Goal: Transaction & Acquisition: Purchase product/service

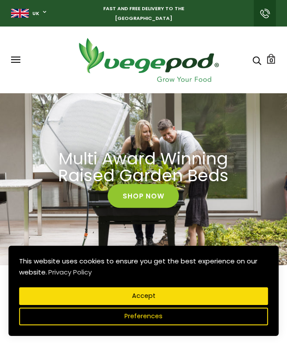
click at [192, 301] on button "Accept" at bounding box center [143, 297] width 249 height 18
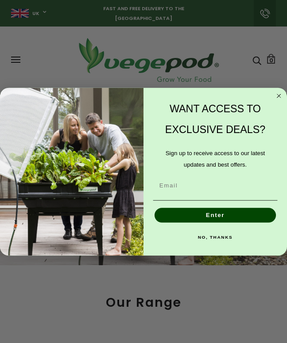
click at [273, 96] on div "WANT ACCESS TO EXCLUSIVE DEALS?" at bounding box center [215, 119] width 129 height 49
click at [281, 96] on circle "Close dialog" at bounding box center [278, 96] width 8 height 8
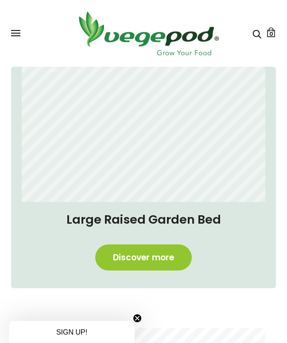
scroll to position [304, 0]
click at [166, 259] on link "Discover more" at bounding box center [143, 258] width 96 height 26
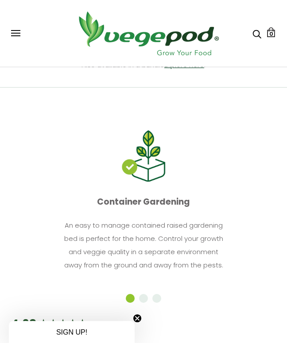
scroll to position [506, 0]
click at [256, 35] on icon "Search" at bounding box center [256, 34] width 9 height 11
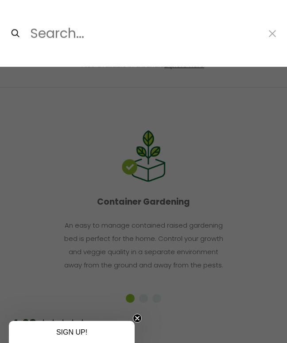
click at [51, 34] on input "Search..." at bounding box center [144, 33] width 230 height 21
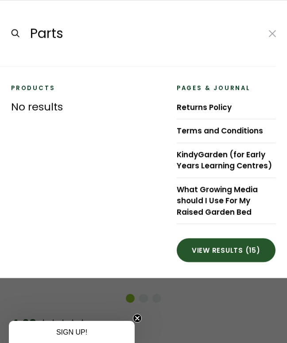
click at [11, 33] on input "submit" at bounding box center [11, 33] width 0 height 0
type input "Parts*"
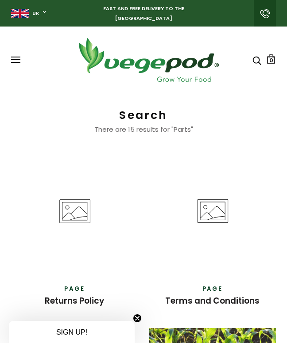
click at [256, 62] on icon "Search" at bounding box center [256, 60] width 9 height 11
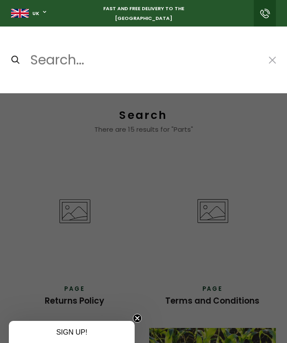
click at [43, 61] on input "Search..." at bounding box center [144, 60] width 230 height 21
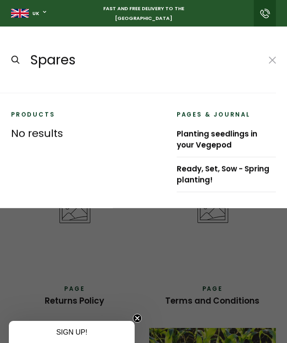
click at [11, 60] on input "submit" at bounding box center [11, 60] width 0 height 0
type input "Spares*"
